Goal: Transaction & Acquisition: Purchase product/service

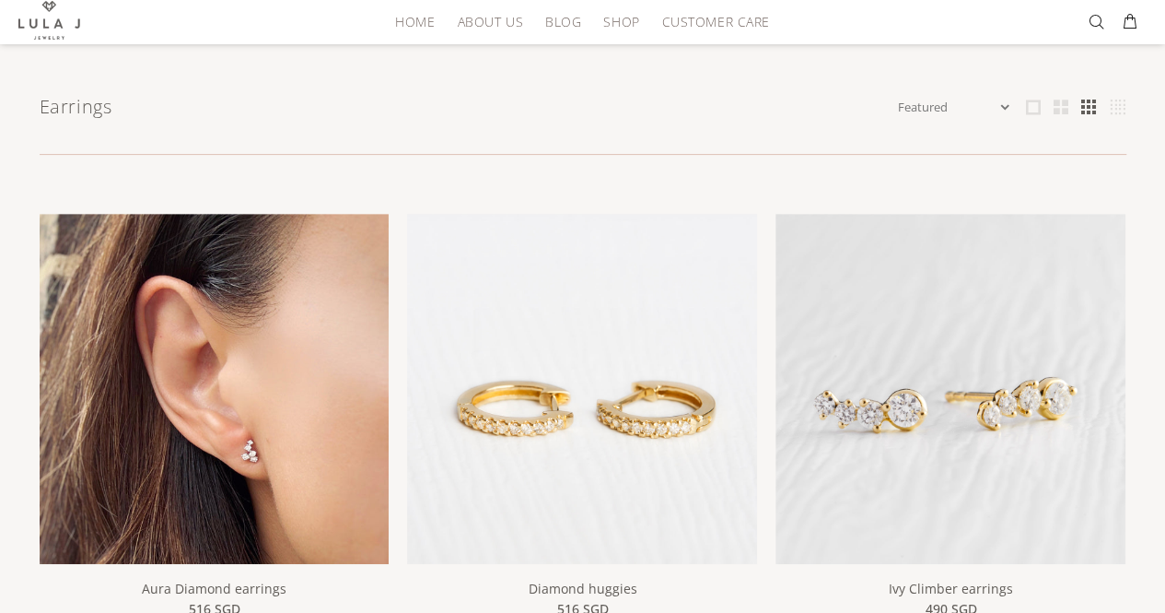
scroll to position [276, 0]
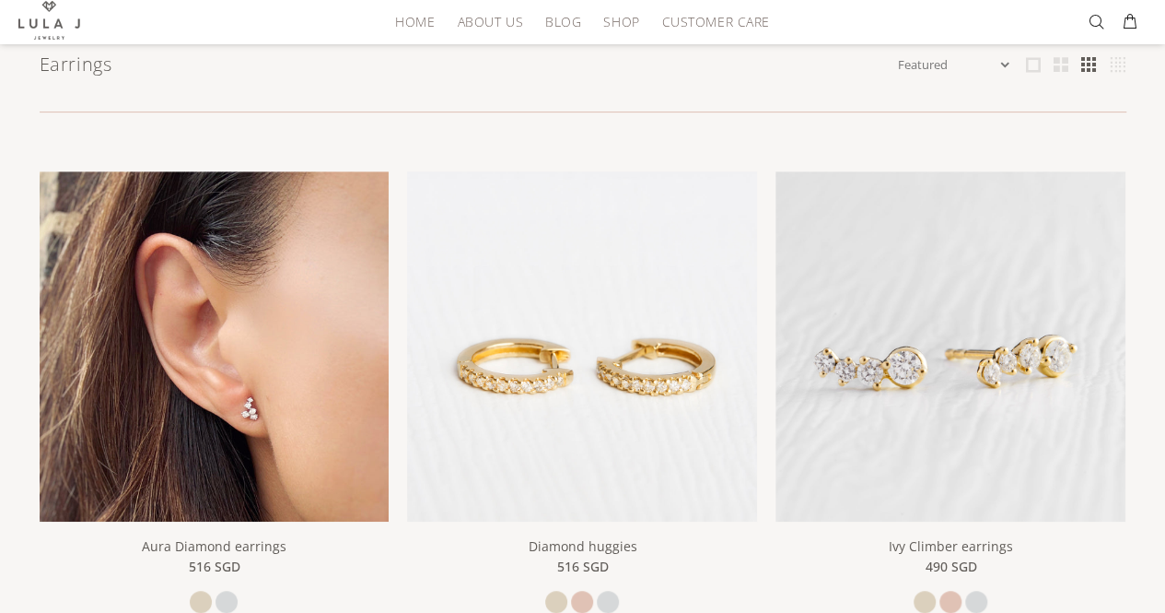
click at [177, 342] on img at bounding box center [215, 346] width 350 height 350
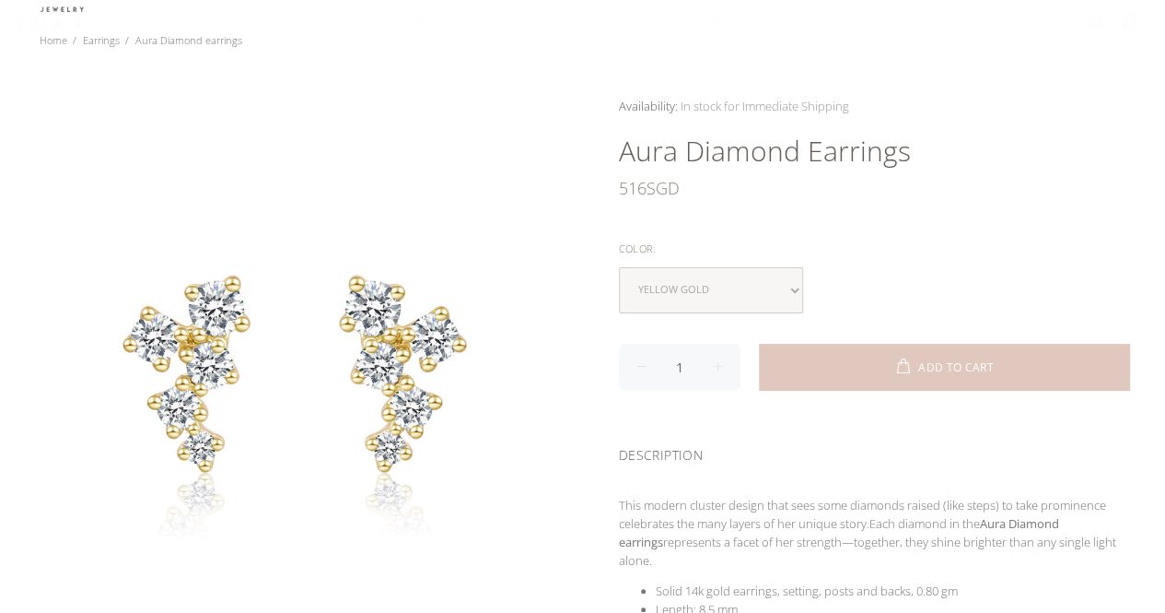
scroll to position [276, 0]
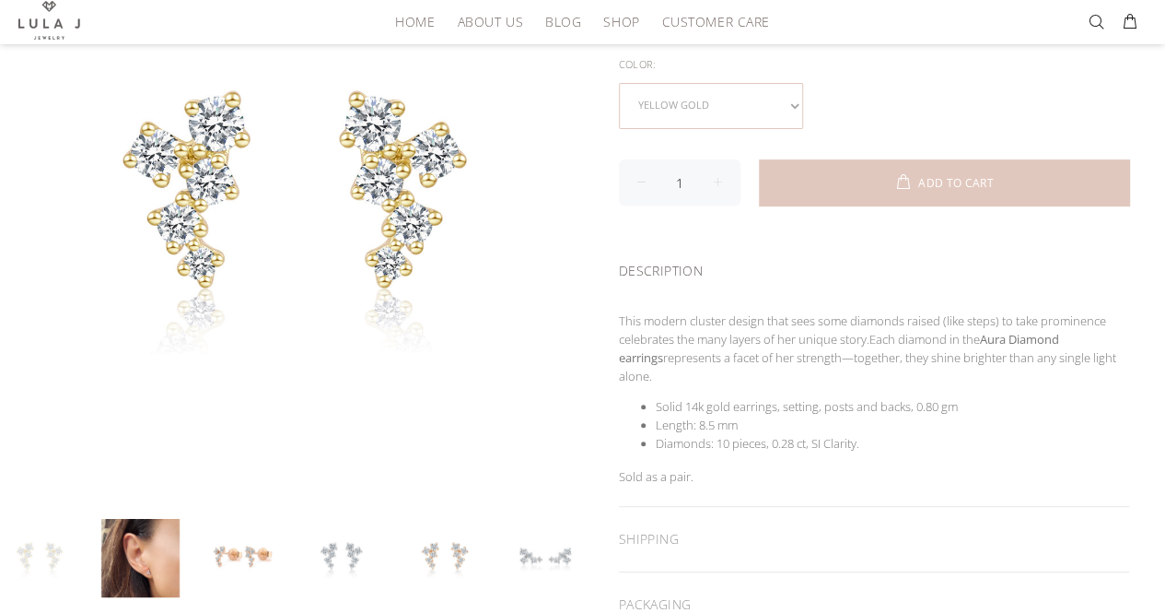
click at [713, 111] on select "yellow gold white gold" at bounding box center [711, 106] width 184 height 46
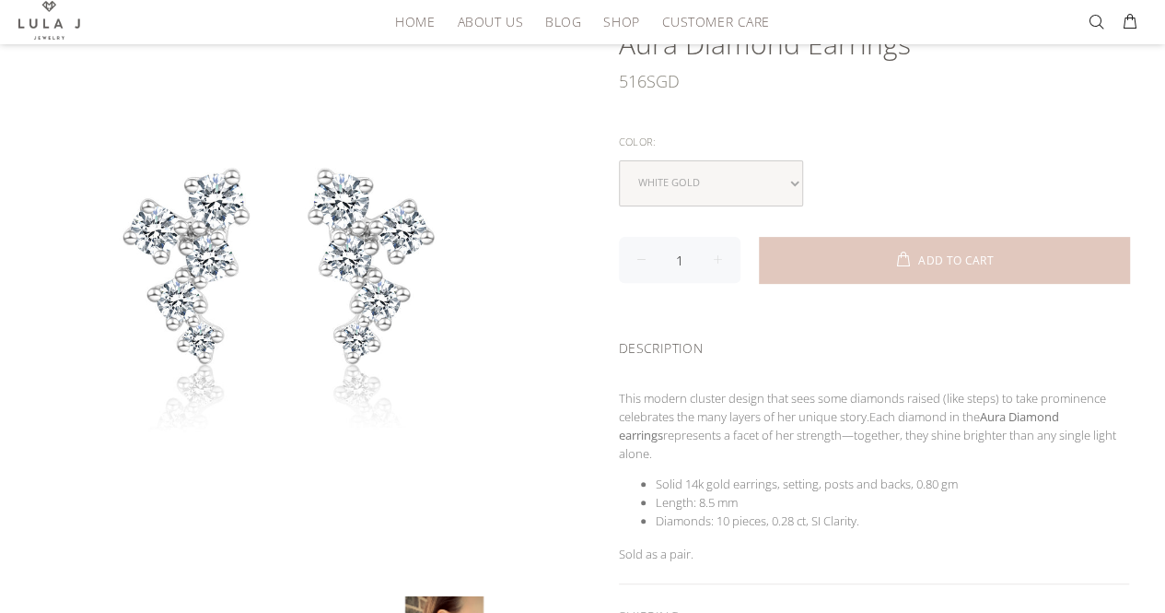
scroll to position [92, 0]
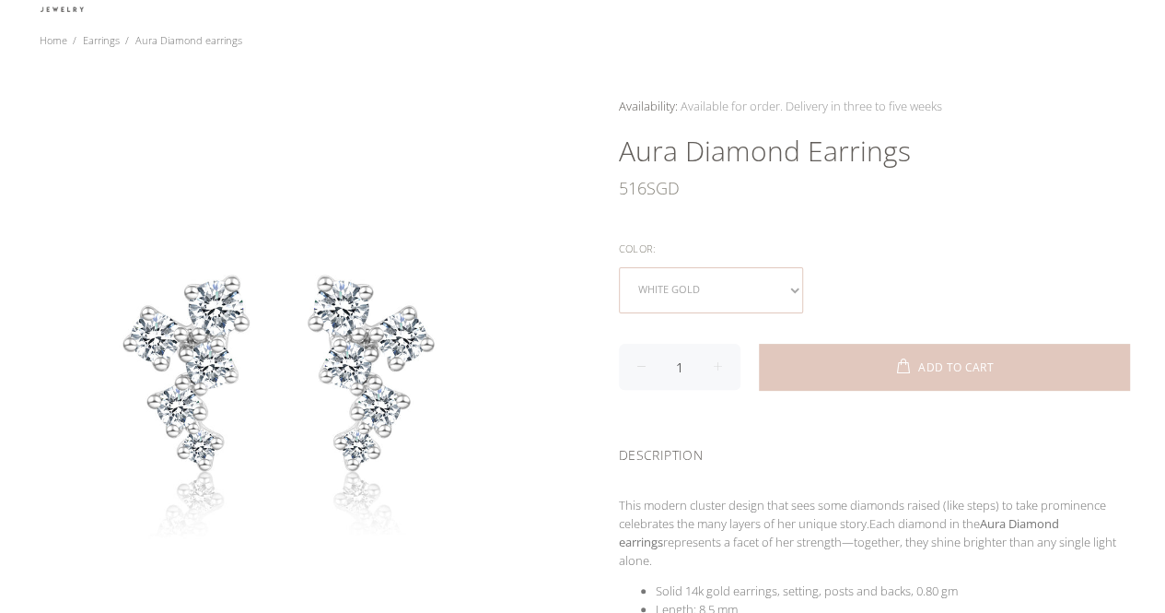
click at [699, 274] on select "yellow gold white gold" at bounding box center [711, 290] width 184 height 46
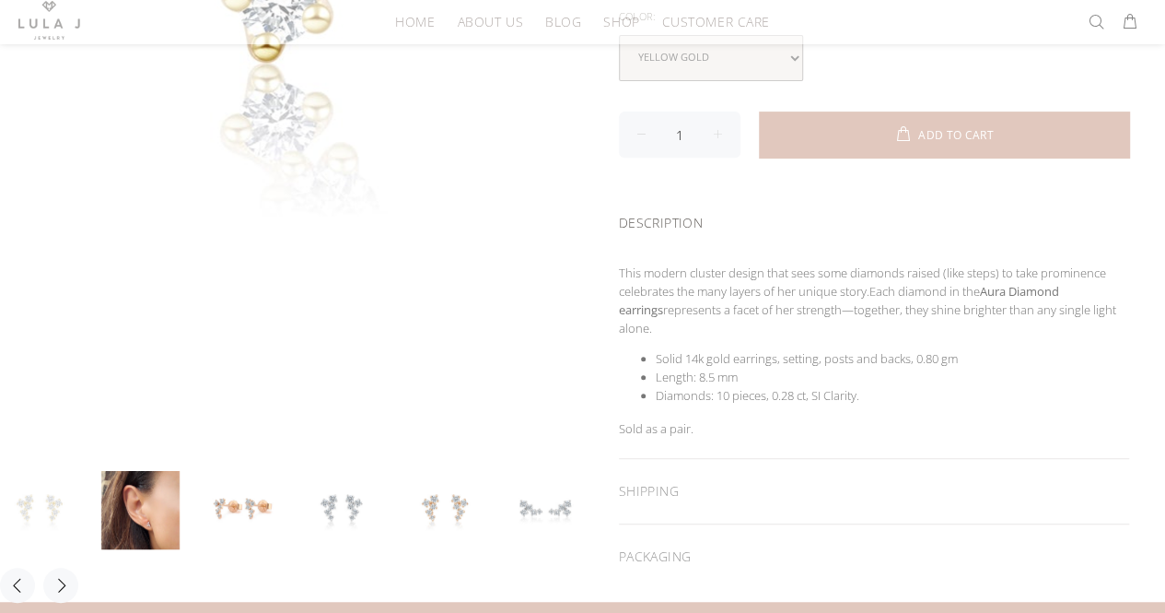
scroll to position [369, 0]
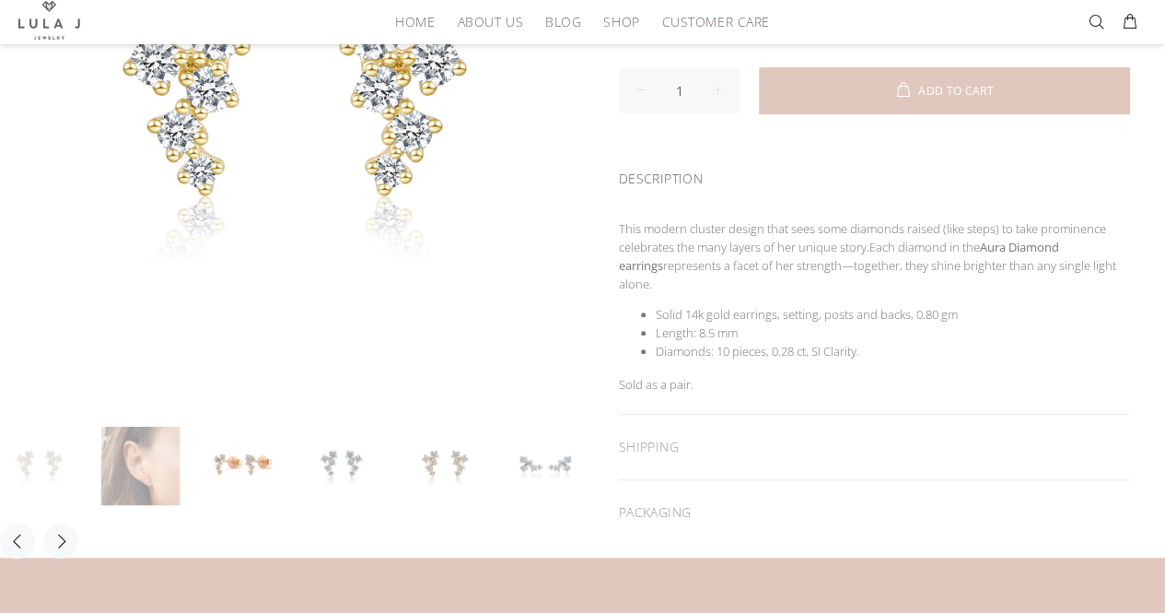
click at [168, 443] on link at bounding box center [140, 466] width 78 height 78
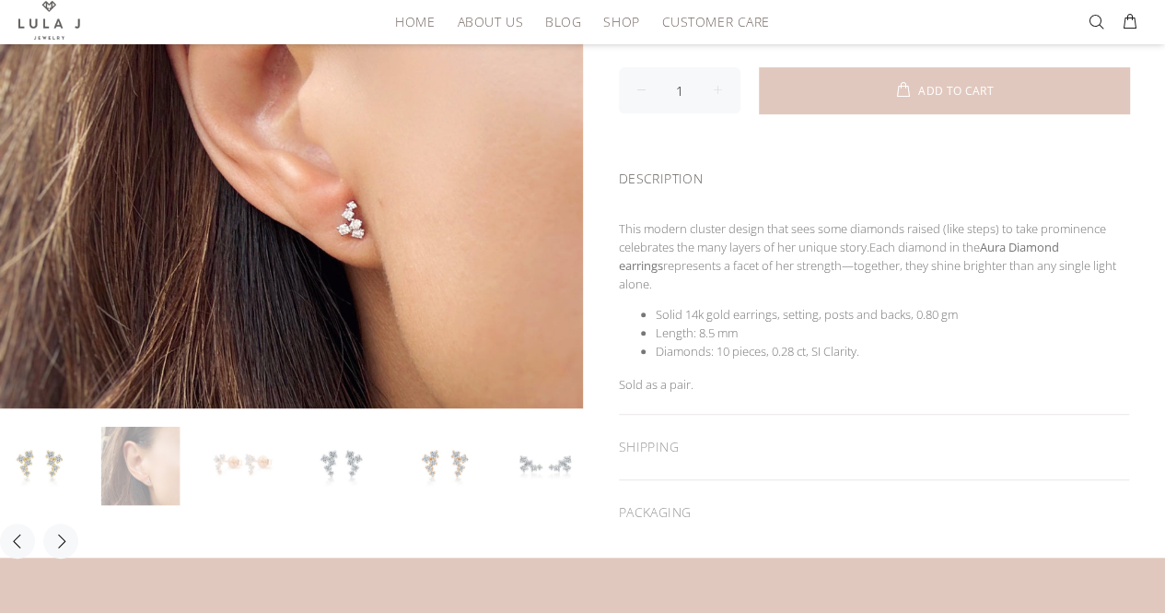
click at [264, 460] on link at bounding box center [242, 466] width 78 height 78
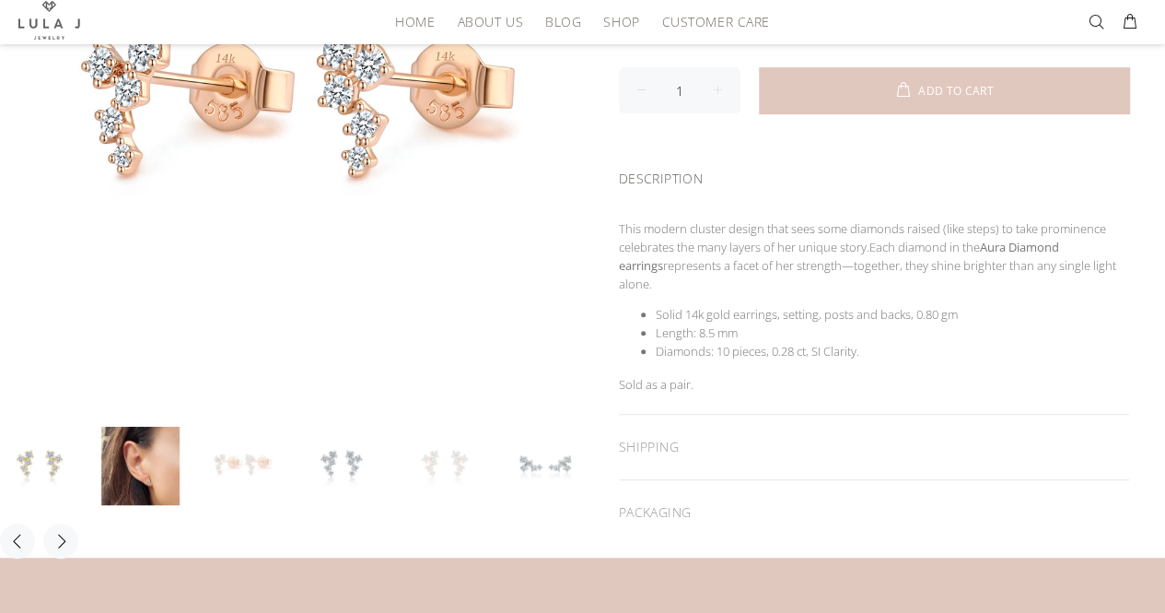
click at [452, 467] on link at bounding box center [444, 466] width 78 height 78
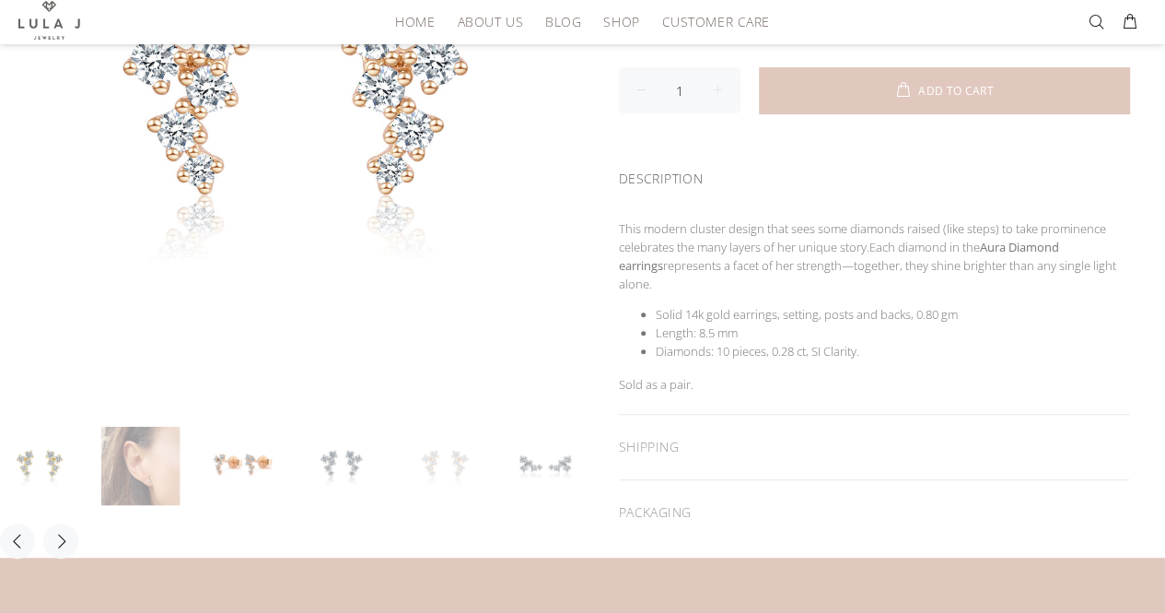
scroll to position [276, 0]
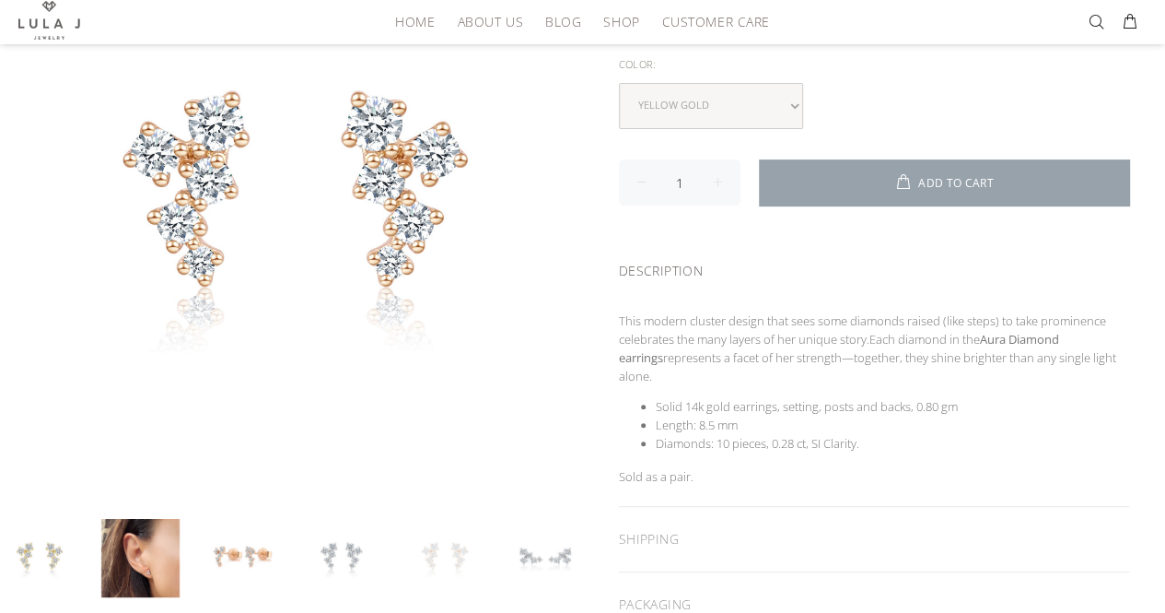
click at [840, 182] on button "ADD TO CART" at bounding box center [944, 182] width 371 height 46
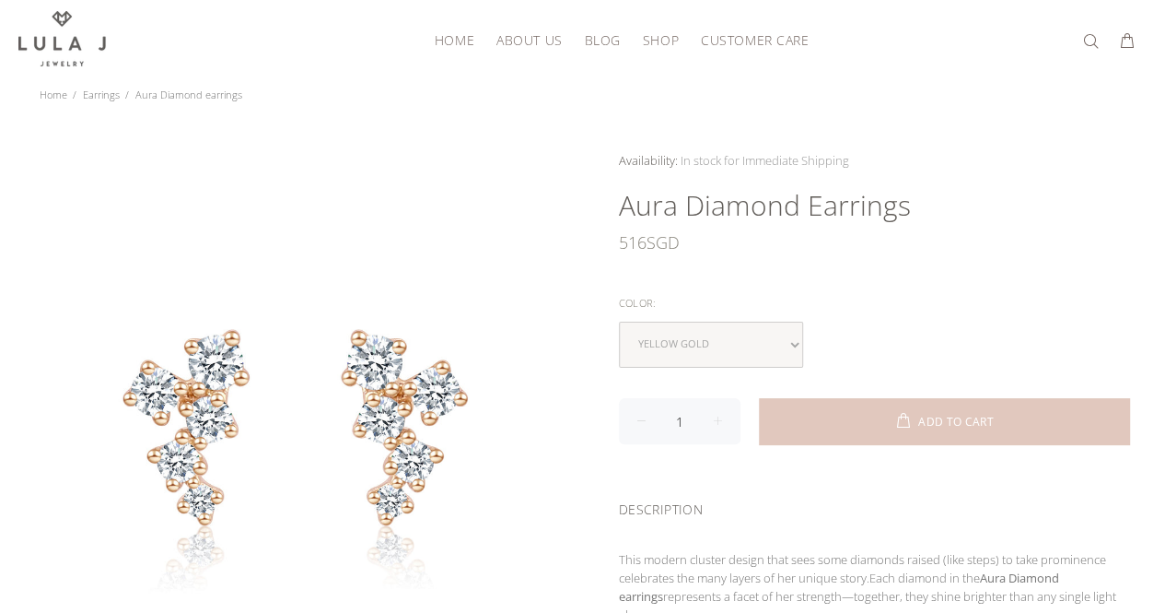
scroll to position [0, 0]
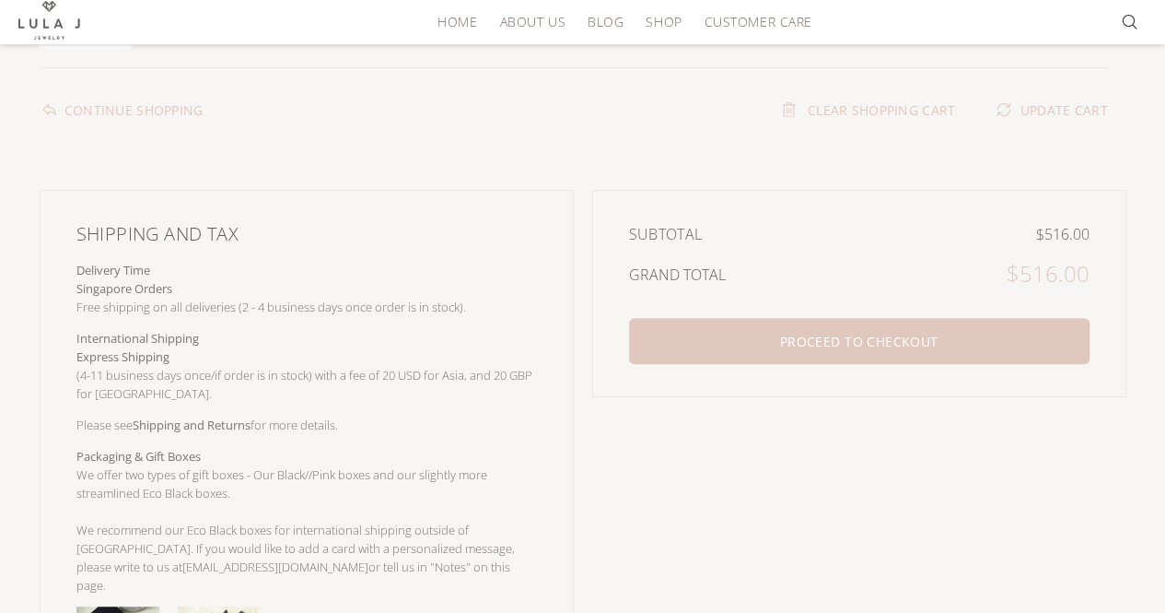
scroll to position [369, 0]
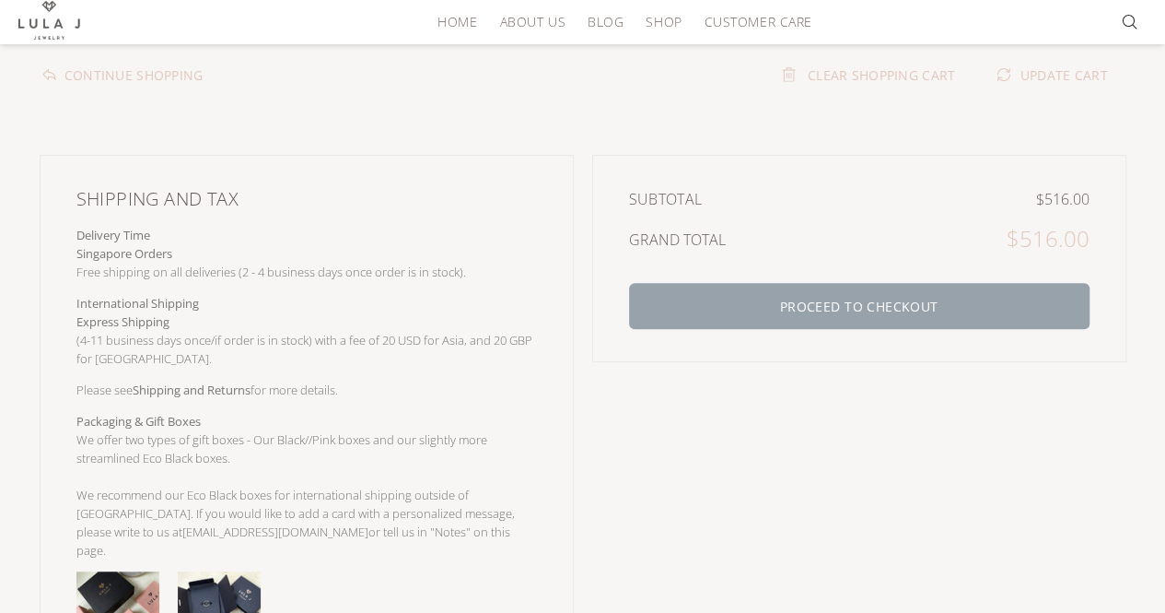
click at [750, 320] on button "PROCEED TO CHECKOUT" at bounding box center [859, 306] width 461 height 46
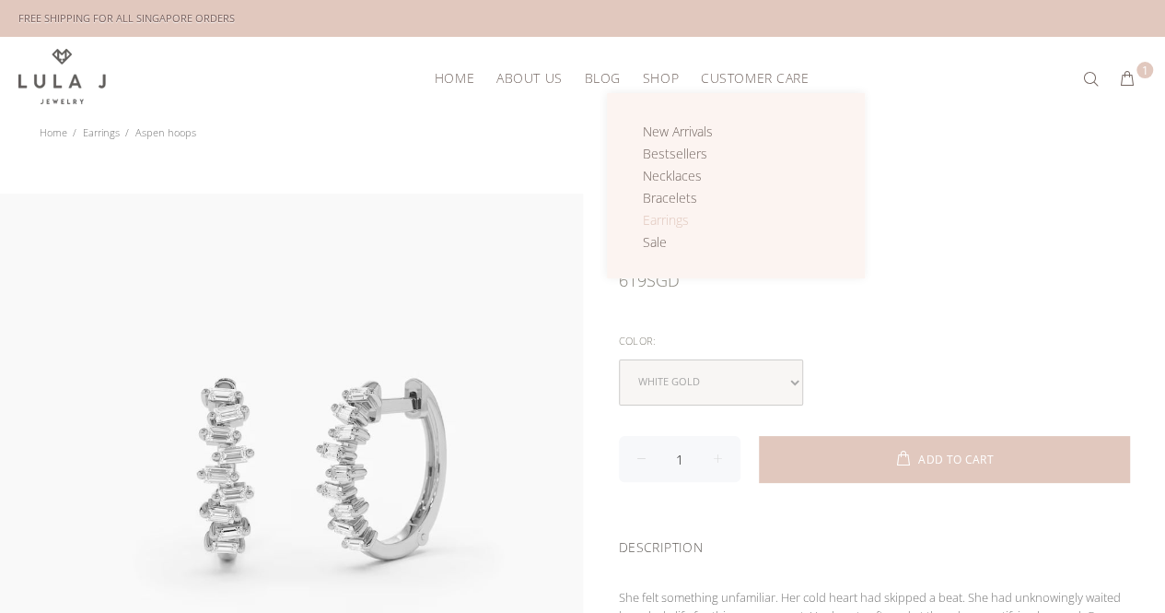
click at [667, 213] on span "Earrings" at bounding box center [666, 220] width 46 height 18
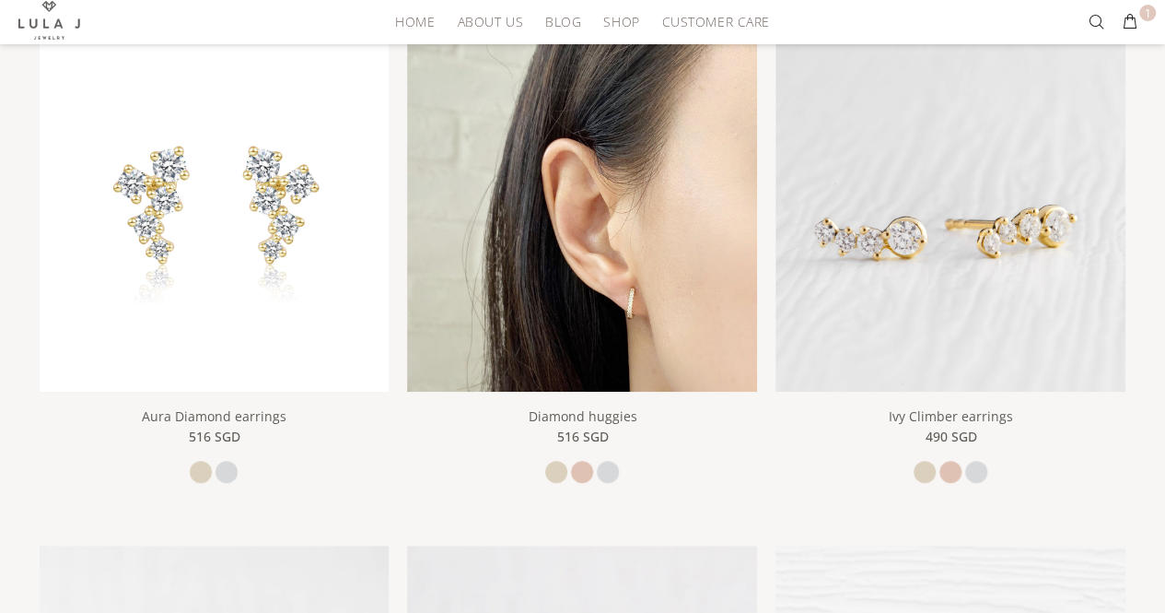
scroll to position [461, 0]
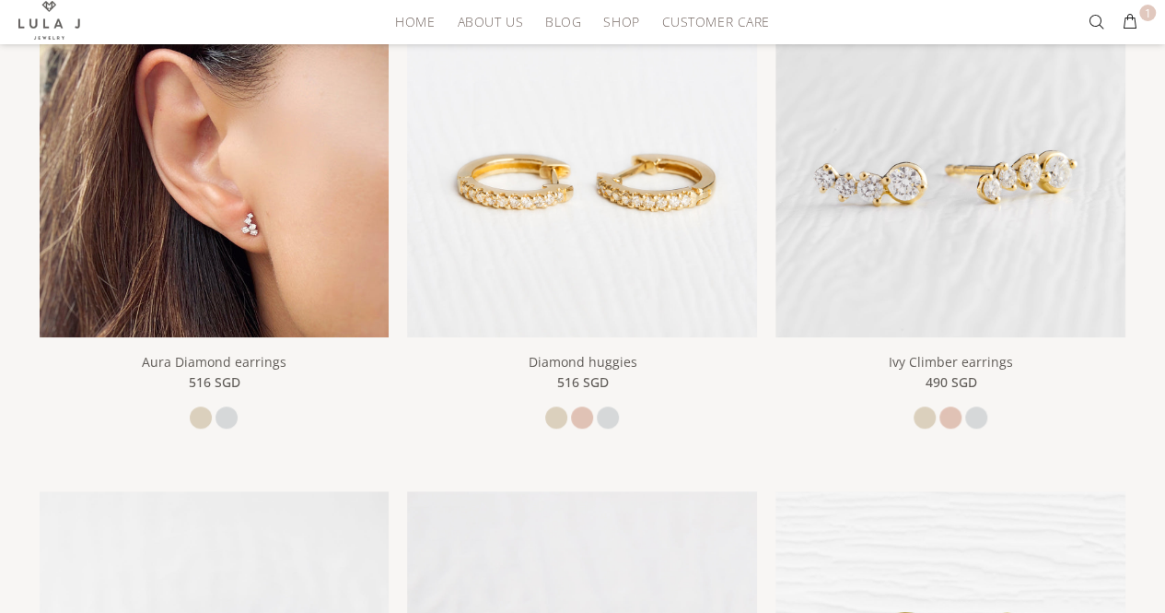
click at [269, 244] on img at bounding box center [215, 162] width 350 height 350
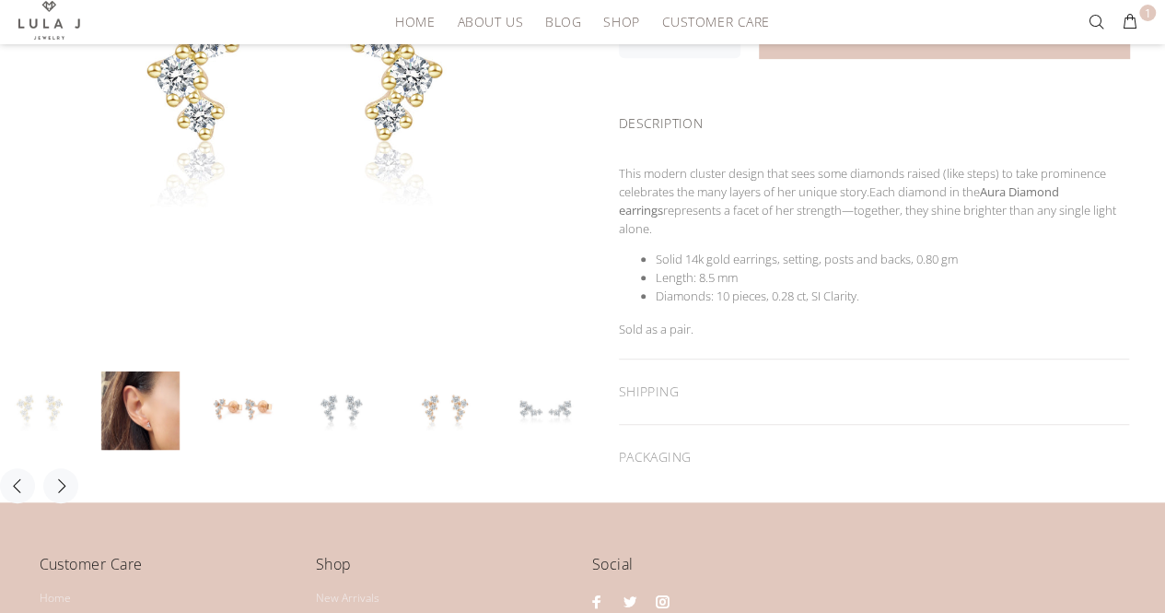
scroll to position [461, 0]
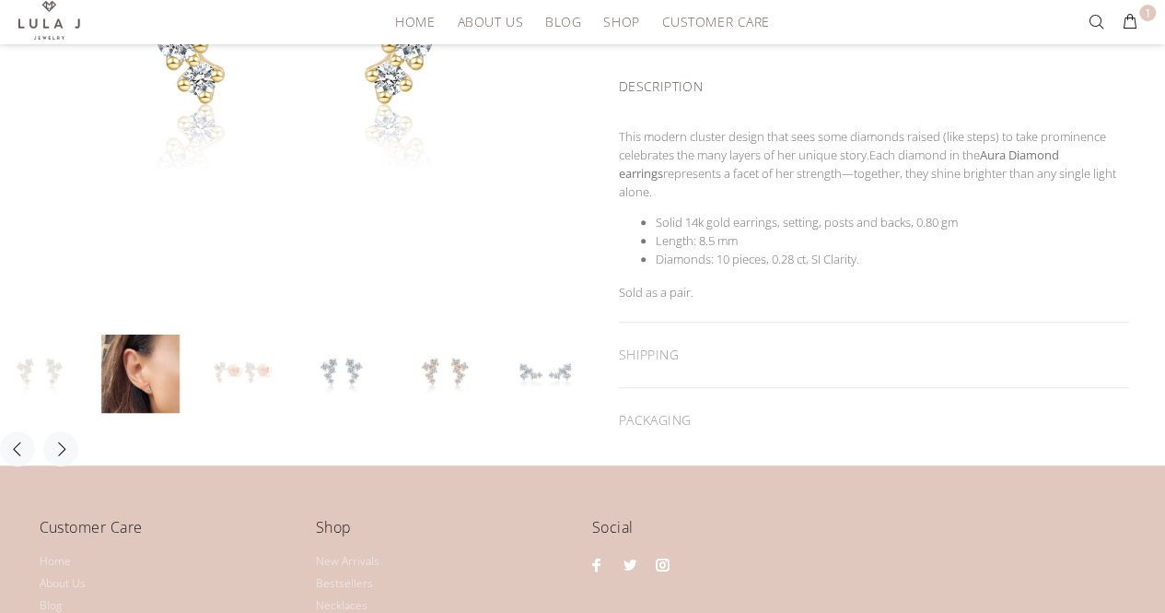
click at [291, 359] on li at bounding box center [253, 373] width 101 height 78
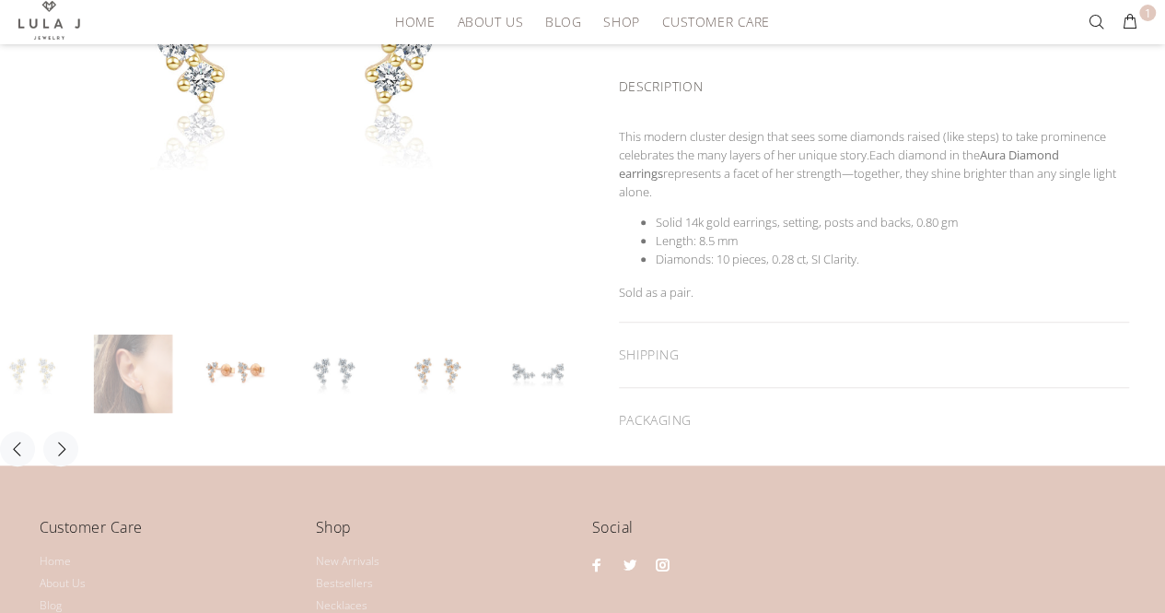
click at [158, 369] on link at bounding box center [133, 373] width 78 height 78
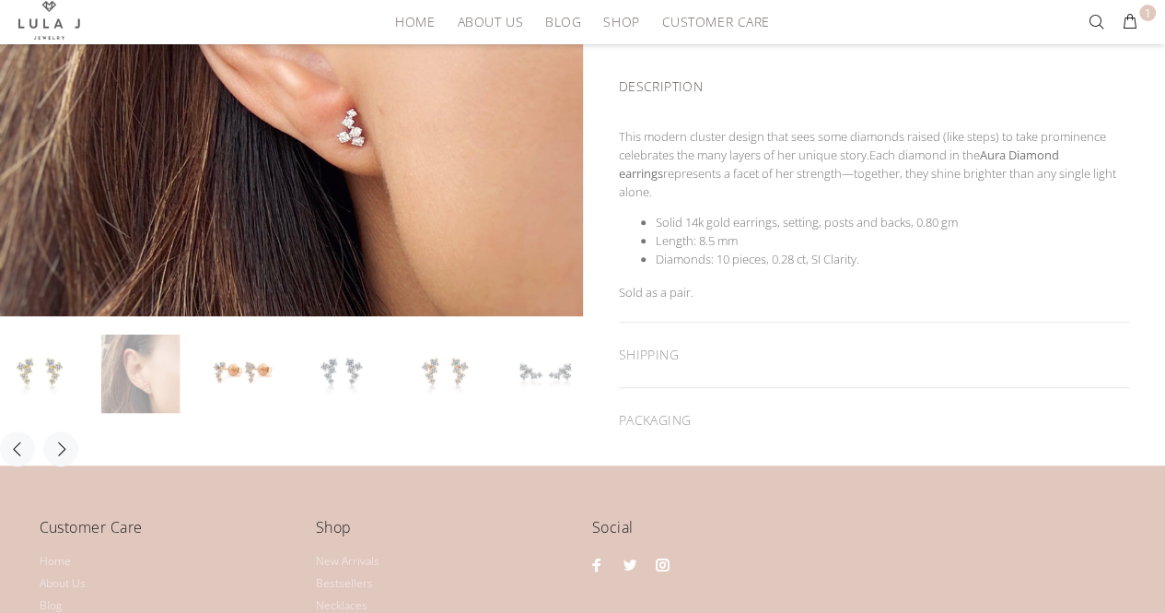
click at [158, 369] on link at bounding box center [140, 373] width 78 height 78
